Goal: Task Accomplishment & Management: Manage account settings

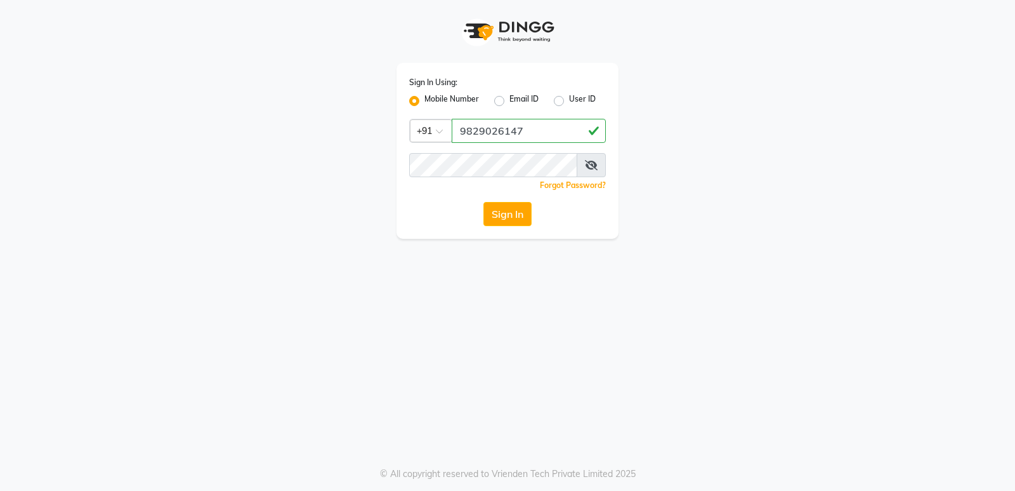
type input "9829026147"
click at [594, 164] on icon at bounding box center [591, 165] width 13 height 10
click at [484, 202] on button "Sign In" at bounding box center [508, 214] width 48 height 24
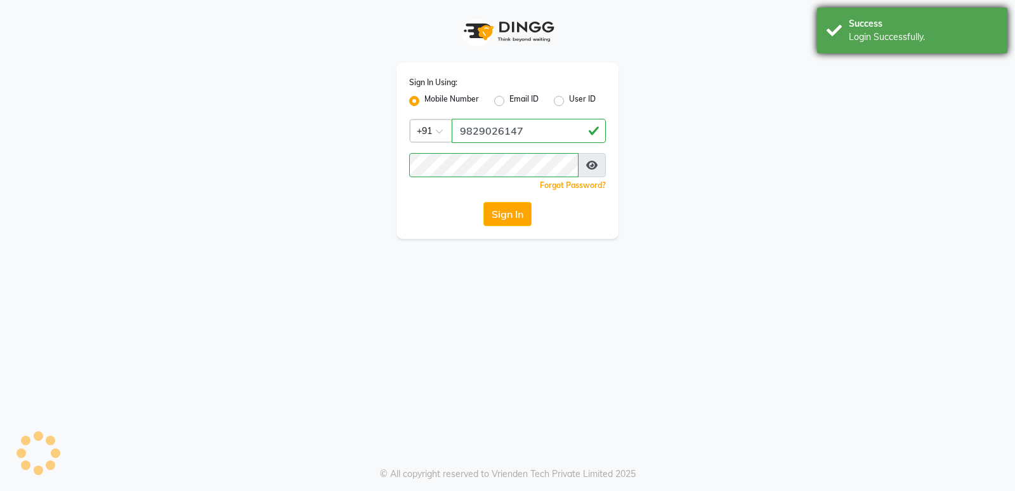
click at [840, 24] on div "Success Login Successfully." at bounding box center [912, 31] width 190 height 46
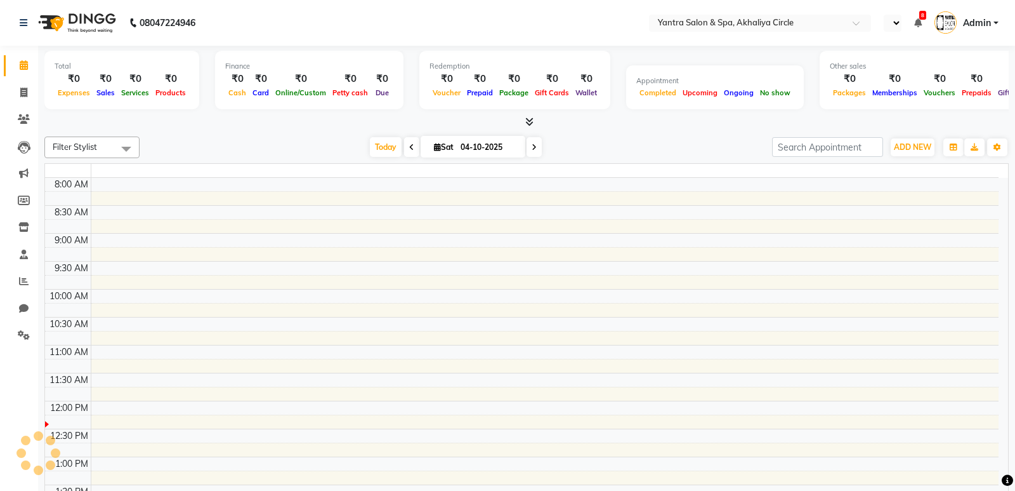
type input "16"
select select "en"
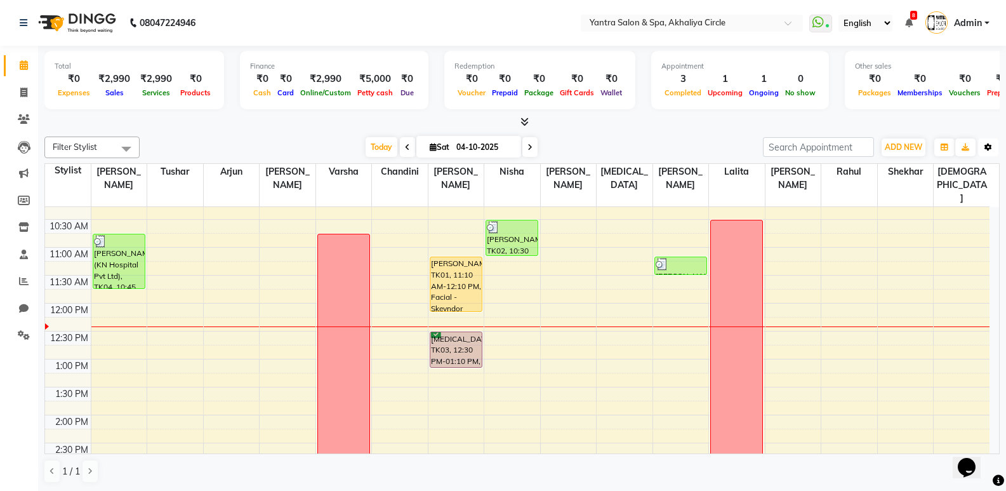
click at [992, 145] on button "Toggle Dropdown" at bounding box center [988, 147] width 20 height 18
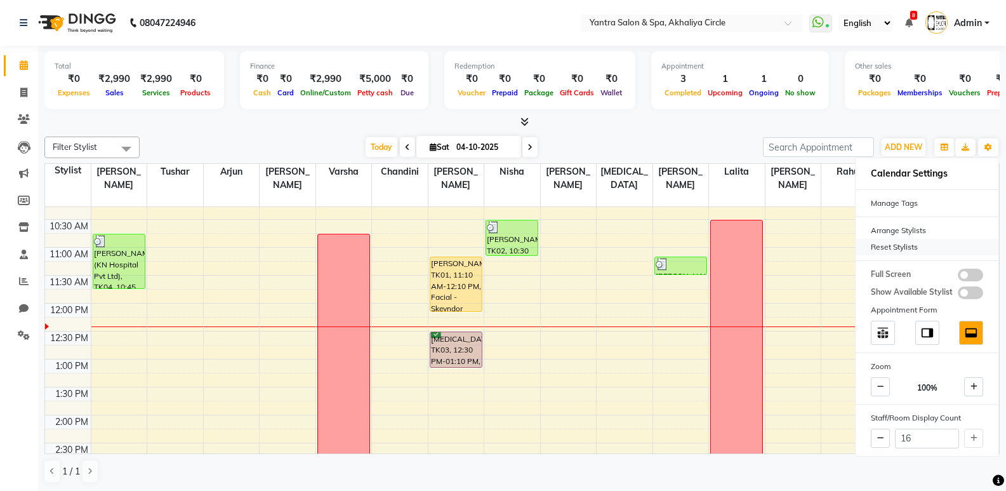
click at [915, 245] on div "Reset Stylists" at bounding box center [927, 247] width 143 height 17
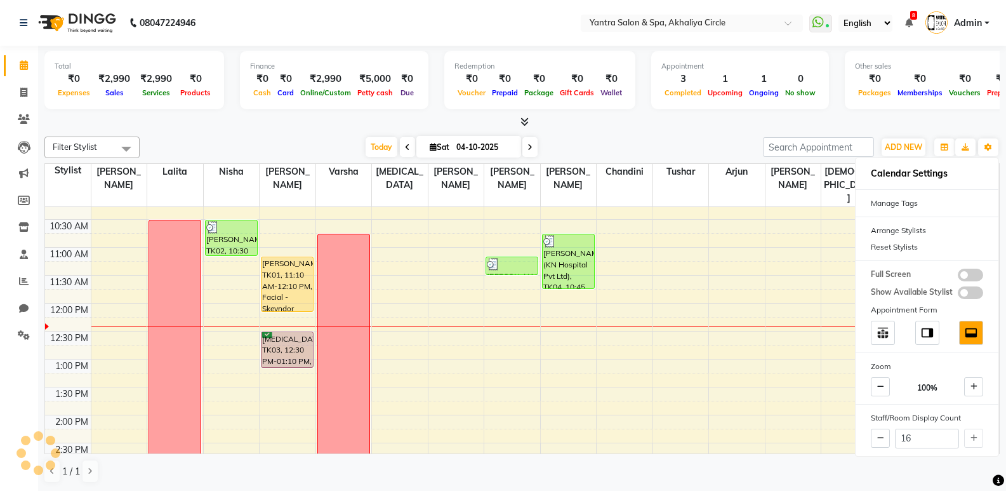
click at [700, 142] on div "[DATE] [DATE]" at bounding box center [451, 147] width 611 height 19
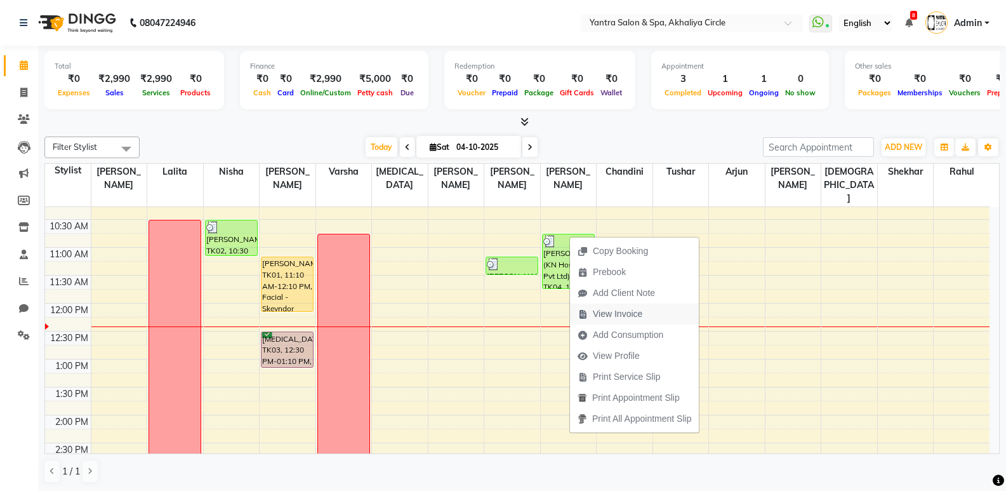
click at [622, 318] on span "View Invoice" at bounding box center [618, 313] width 50 height 13
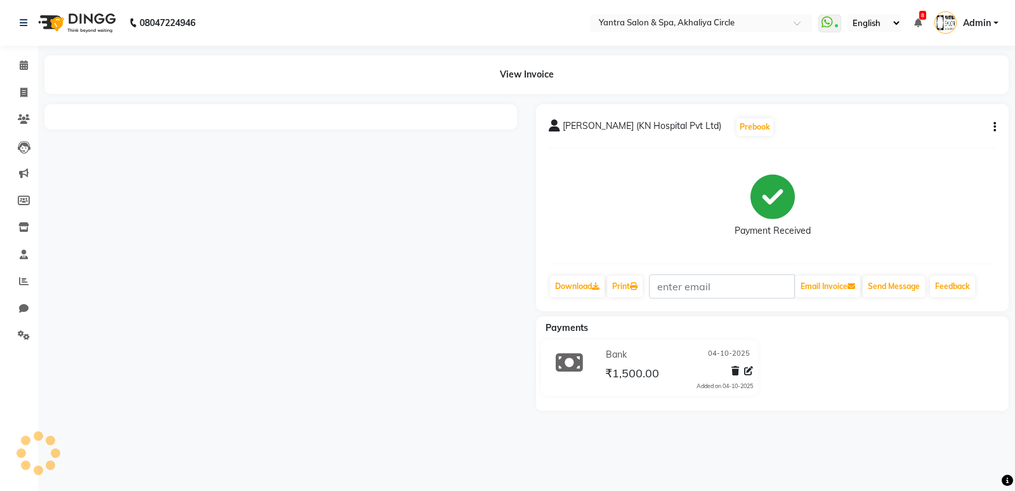
click at [996, 122] on div "[PERSON_NAME] (KN Hospital Pvt Ltd) Prebook Payment Received Download Print Ema…" at bounding box center [772, 207] width 473 height 207
click at [992, 126] on button "button" at bounding box center [993, 127] width 8 height 13
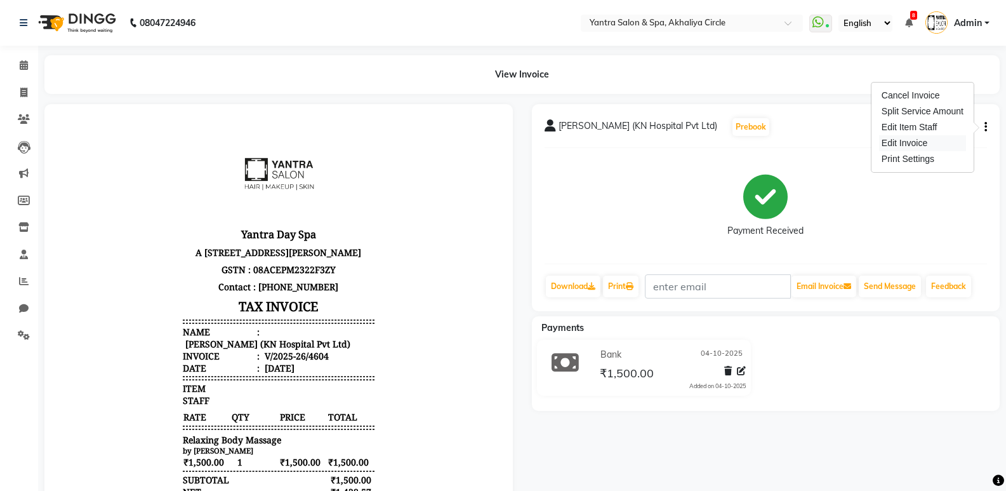
click at [927, 147] on div "Edit Invoice" at bounding box center [922, 143] width 87 height 16
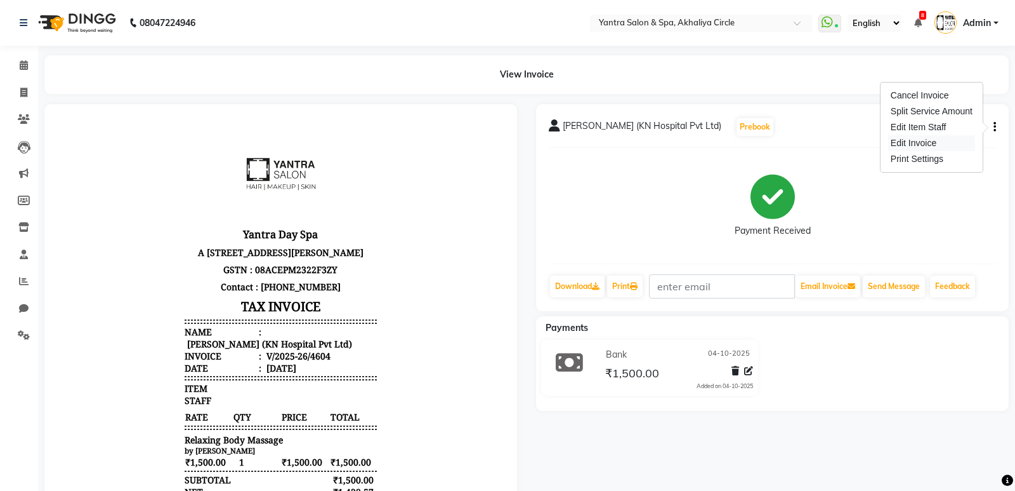
select select "service"
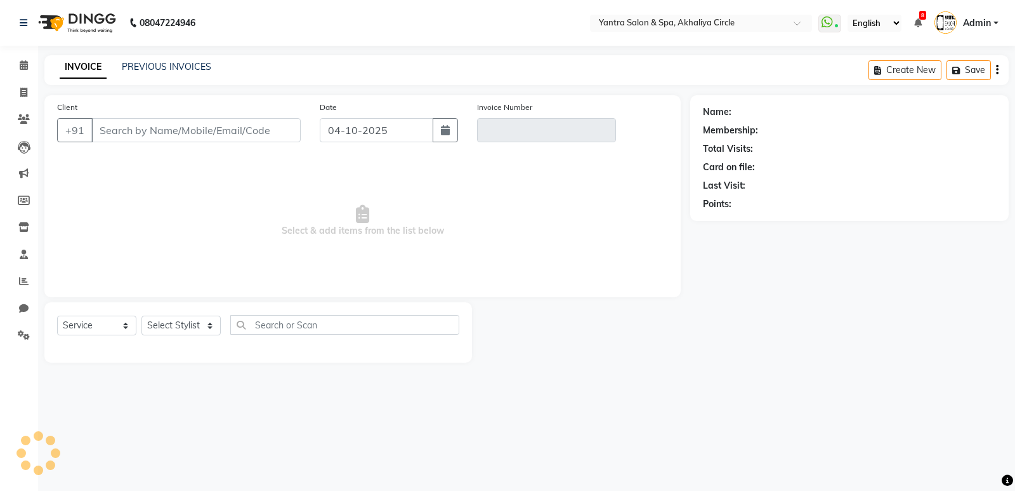
type input "9825068560"
type input "V/2025-26/4604"
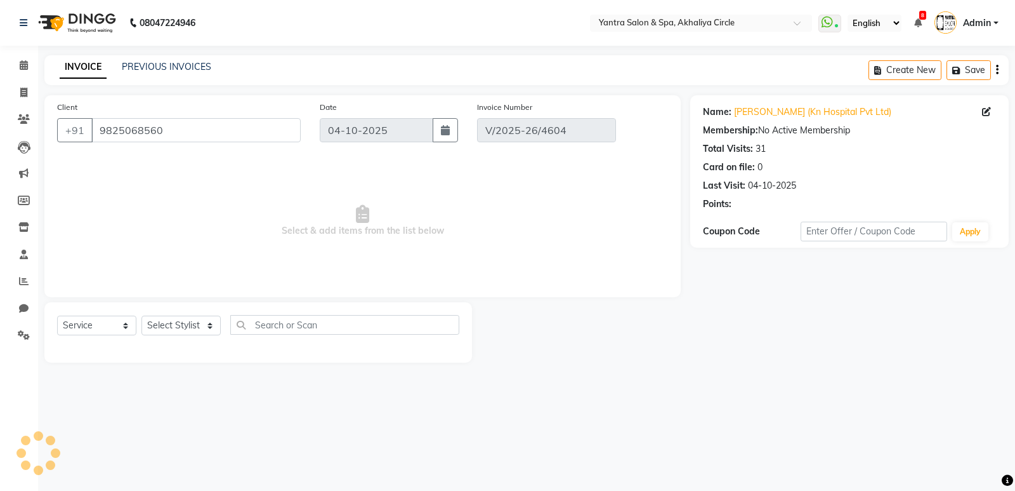
select select "select"
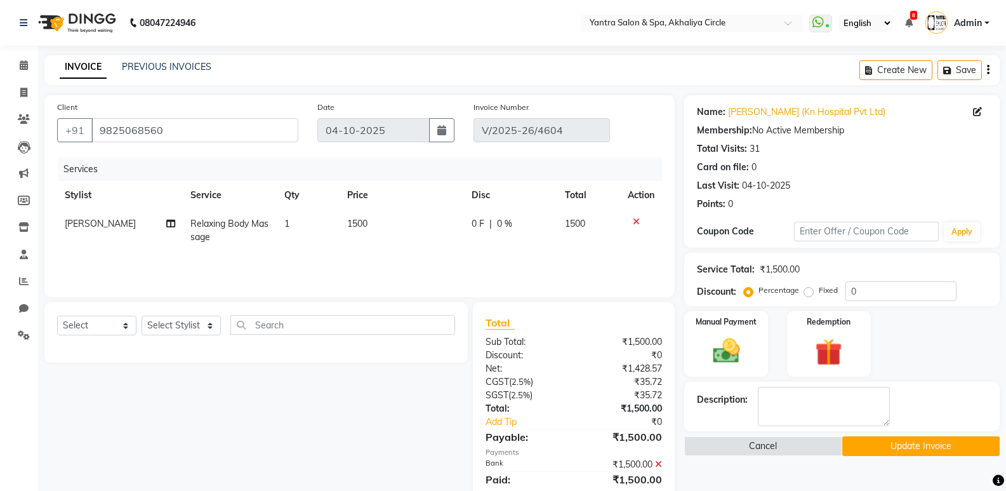
click at [372, 224] on td "1500" at bounding box center [402, 230] width 124 height 42
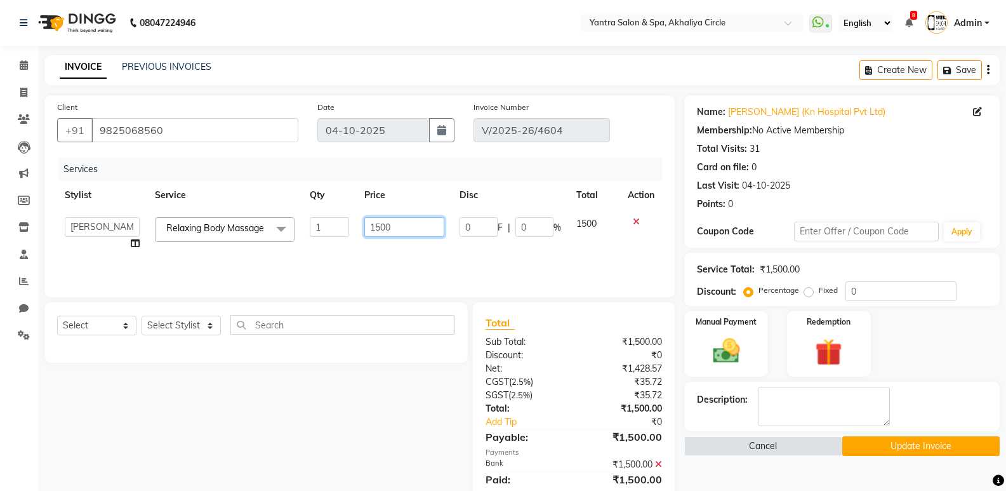
click at [372, 224] on input "1500" at bounding box center [403, 227] width 79 height 20
type input "2000"
click at [661, 339] on div "₹1,500.00" at bounding box center [623, 341] width 98 height 13
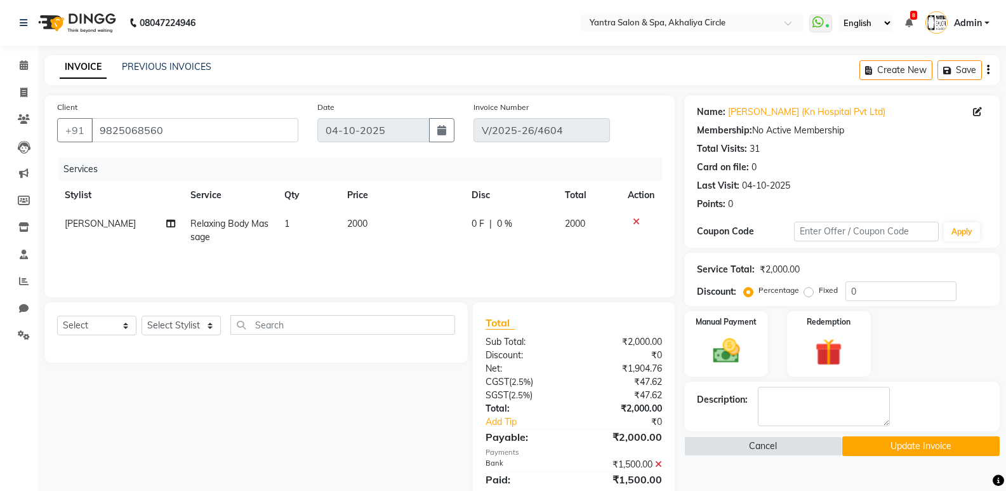
click at [658, 462] on icon at bounding box center [658, 464] width 7 height 9
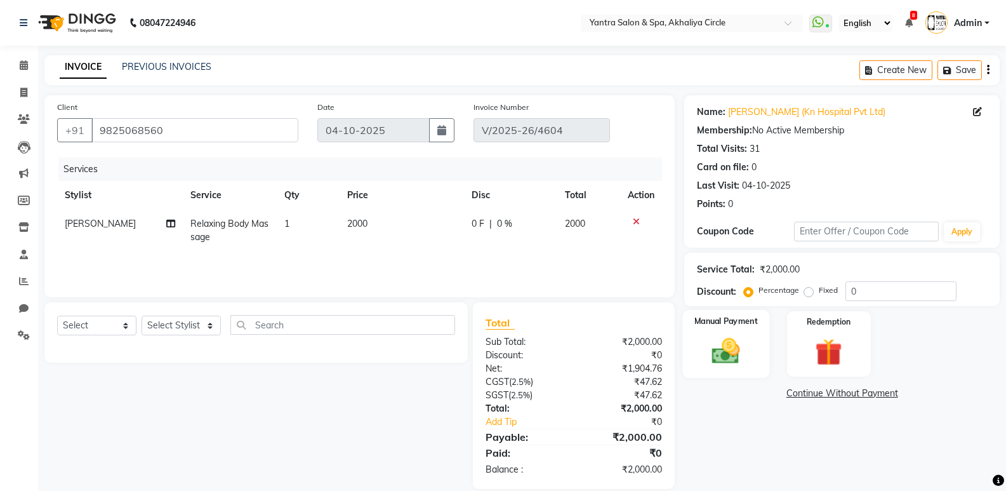
click at [725, 354] on img at bounding box center [725, 350] width 45 height 32
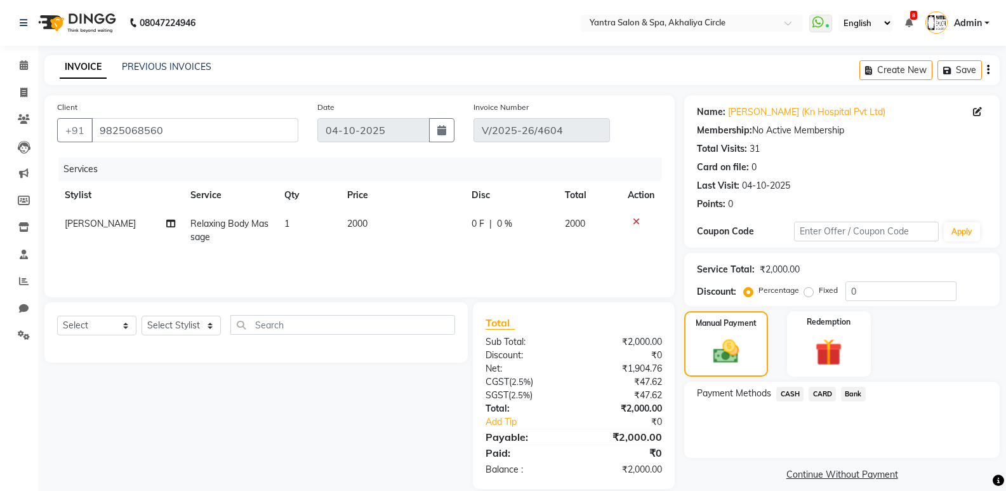
click at [858, 387] on span "Bank" at bounding box center [853, 394] width 25 height 15
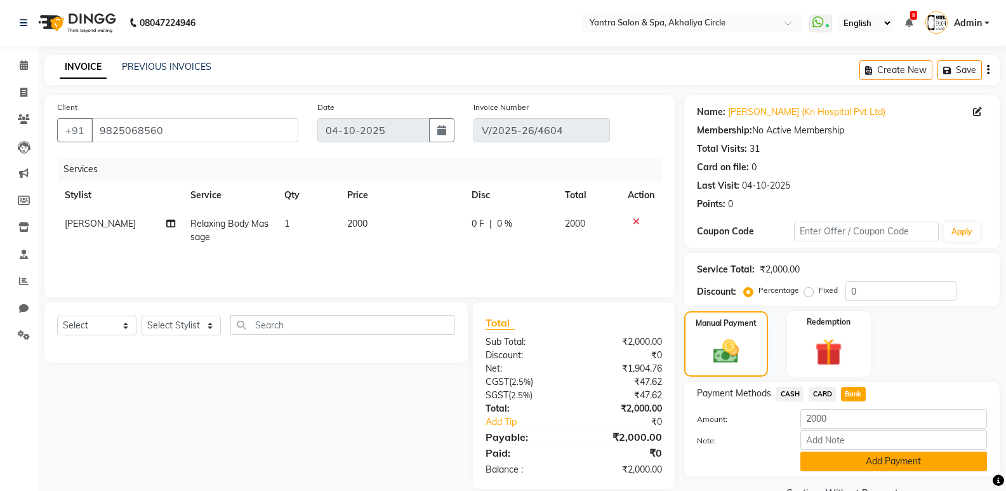
click at [842, 463] on button "Add Payment" at bounding box center [893, 461] width 187 height 20
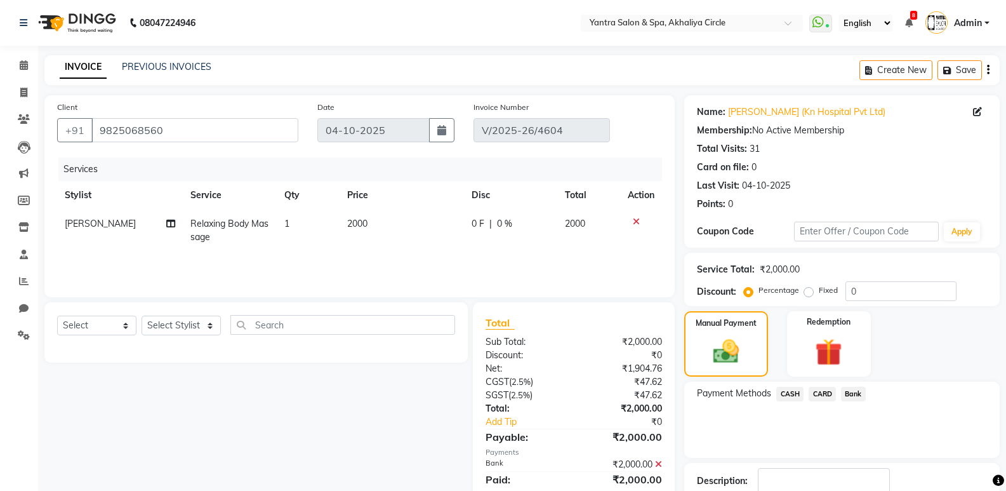
scroll to position [63, 0]
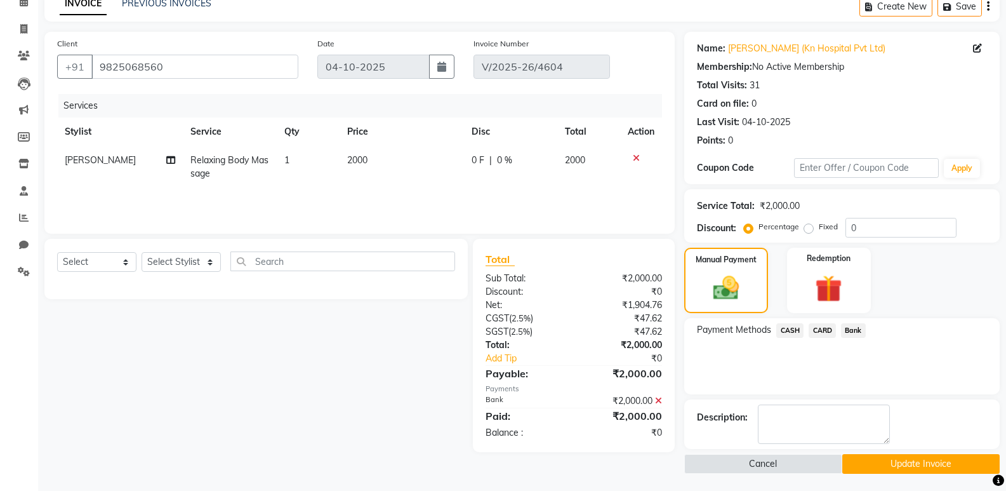
click at [857, 464] on button "Update Invoice" at bounding box center [920, 464] width 157 height 20
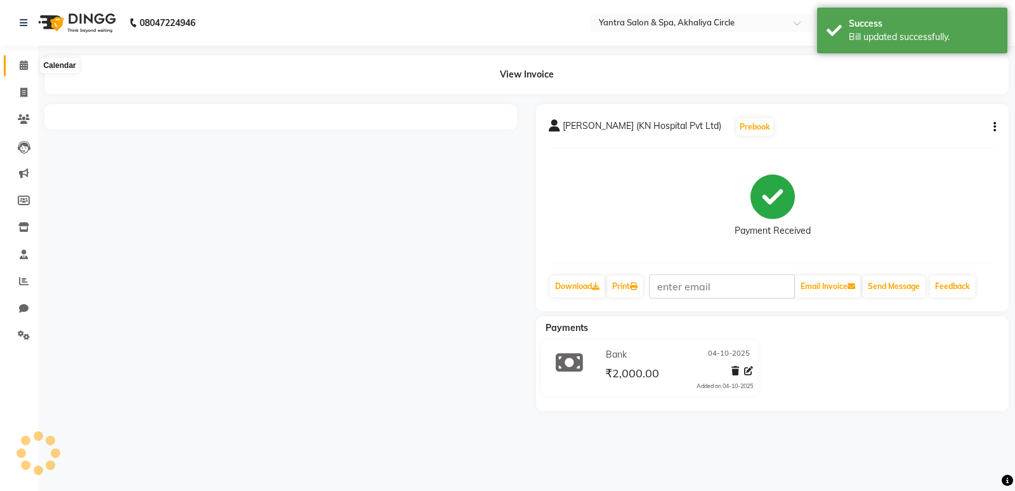
click at [13, 58] on span at bounding box center [24, 65] width 22 height 15
